Goal: Navigation & Orientation: Find specific page/section

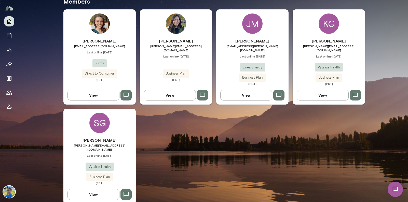
click at [99, 120] on div "SG" at bounding box center [99, 123] width 20 height 20
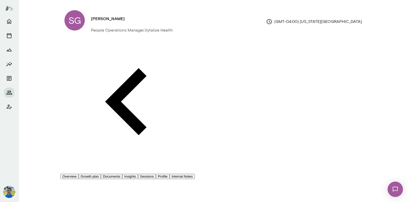
click at [101, 174] on button "Growth plan" at bounding box center [90, 176] width 22 height 5
click at [122, 174] on button "Documents" at bounding box center [111, 176] width 21 height 5
click at [138, 174] on button "Insights" at bounding box center [130, 176] width 16 height 5
click at [156, 174] on button "Sessions" at bounding box center [147, 176] width 18 height 5
click at [122, 174] on button "Documents" at bounding box center [111, 176] width 21 height 5
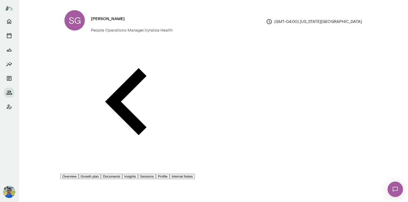
scroll to position [123, 0]
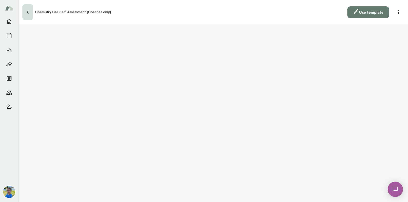
click at [29, 9] on icon "button" at bounding box center [28, 12] width 6 height 6
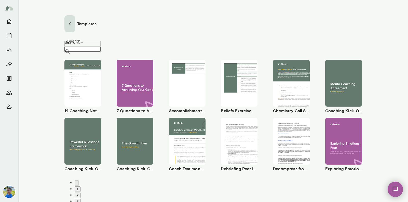
click at [71, 22] on icon "button" at bounding box center [70, 24] width 6 height 6
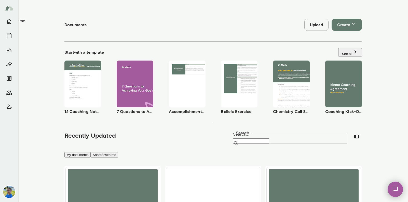
click at [10, 25] on button "Home" at bounding box center [9, 21] width 10 height 10
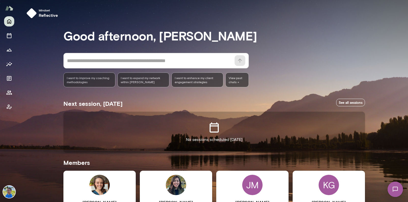
scroll to position [162, 0]
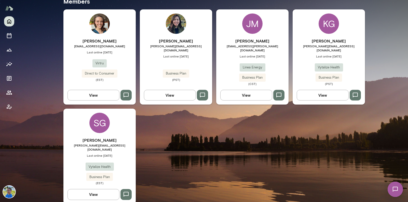
click at [100, 125] on div "SG" at bounding box center [99, 123] width 20 height 20
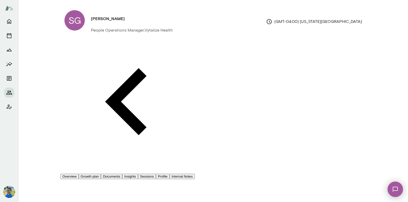
click at [156, 174] on button "Sessions" at bounding box center [147, 176] width 18 height 5
click at [170, 174] on button "Profile" at bounding box center [163, 176] width 14 height 5
click at [79, 174] on button "Overview" at bounding box center [69, 176] width 18 height 5
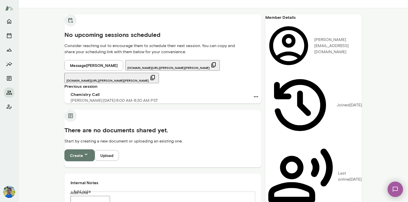
scroll to position [354, 0]
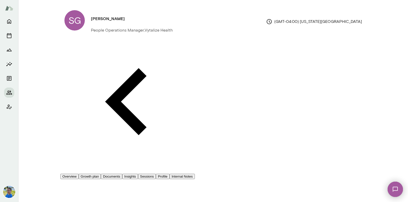
drag, startPoint x: 85, startPoint y: 43, endPoint x: 130, endPoint y: 25, distance: 48.7
click at [79, 174] on button "Overview" at bounding box center [69, 176] width 18 height 5
